Goal: Check status

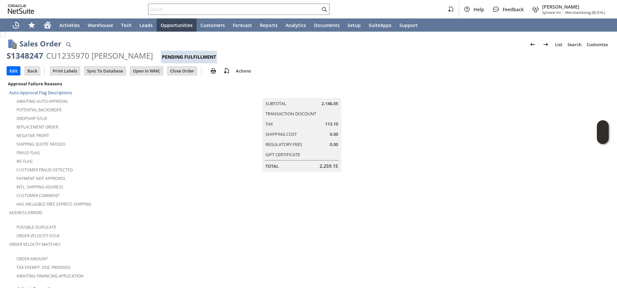
scroll to position [384, 0]
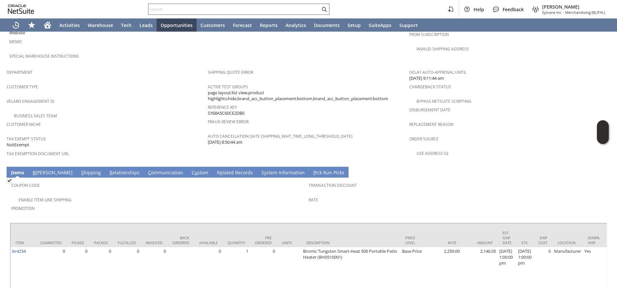
click at [204, 14] on div at bounding box center [238, 9] width 181 height 11
click at [205, 12] on input "text" at bounding box center [234, 9] width 172 height 8
type input "d"
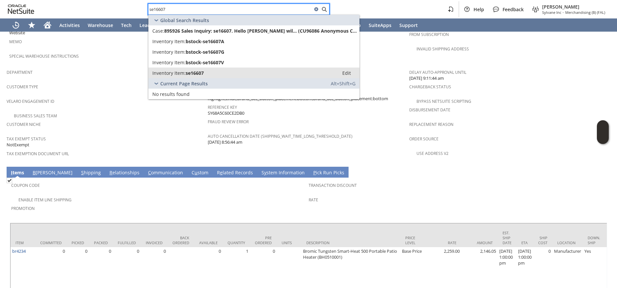
type input "se16607"
click at [206, 70] on div "Inventory Item: se16607" at bounding box center [243, 73] width 183 height 6
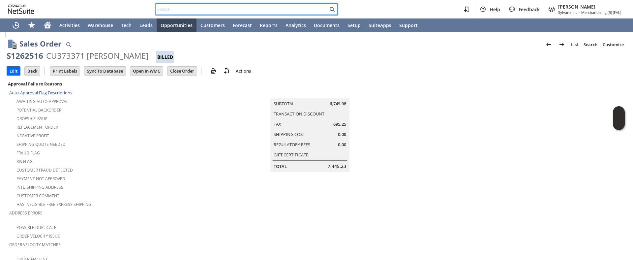
click at [197, 11] on input "text" at bounding box center [242, 9] width 172 height 8
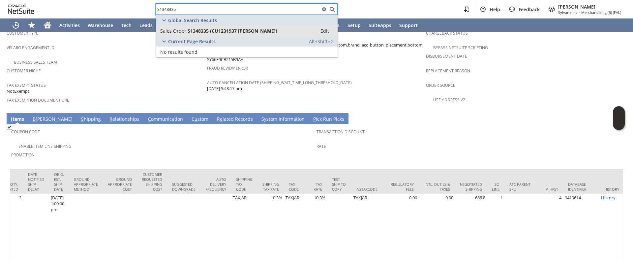
type input "S1348335"
click at [228, 29] on span "S1348335 (CU1231937 William Kraus)" at bounding box center [233, 31] width 90 height 6
